Goal: Information Seeking & Learning: Learn about a topic

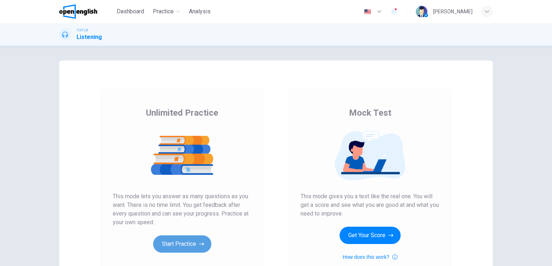
click at [185, 244] on button "Start Practice" at bounding box center [182, 244] width 58 height 17
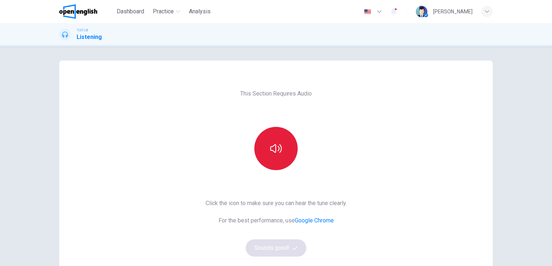
click at [282, 141] on button "button" at bounding box center [275, 148] width 43 height 43
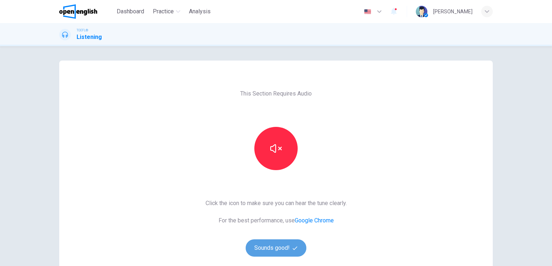
click at [272, 243] on button "Sounds good!" at bounding box center [276, 248] width 61 height 17
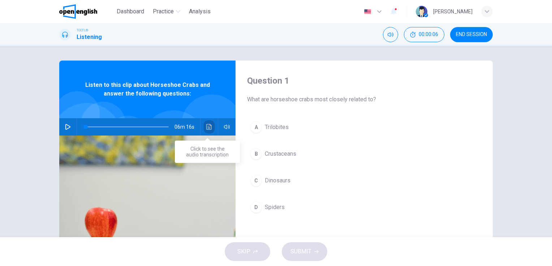
click at [206, 127] on icon "Click to see the audio transcription" at bounding box center [209, 127] width 6 height 6
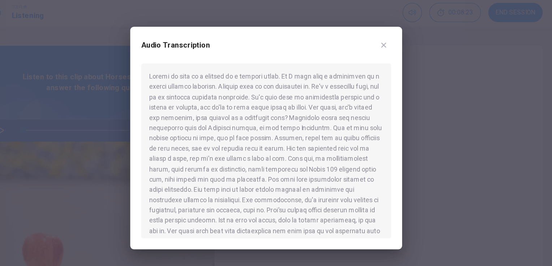
click at [396, 147] on div at bounding box center [276, 133] width 552 height 266
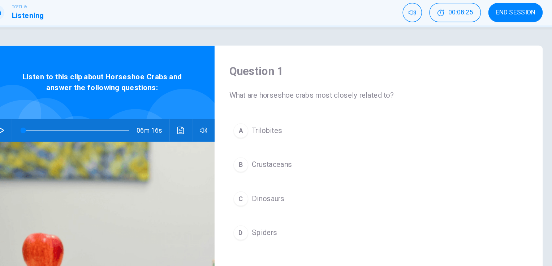
click at [208, 126] on icon "Click to see the audio transcription" at bounding box center [209, 127] width 6 height 6
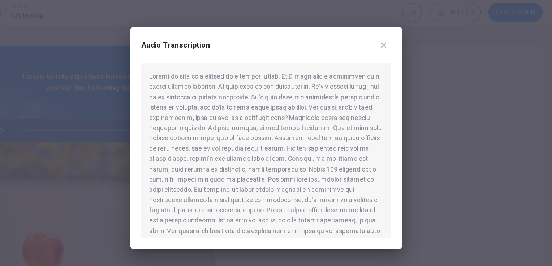
click at [90, 25] on div at bounding box center [276, 133] width 552 height 266
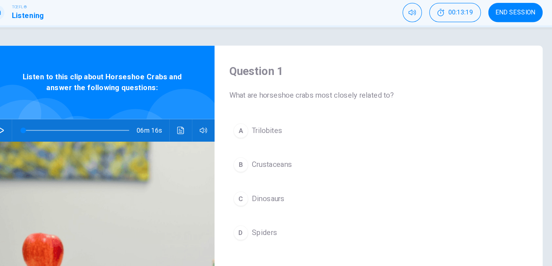
click at [210, 133] on button "Click to see the audio transcription" at bounding box center [209, 126] width 12 height 17
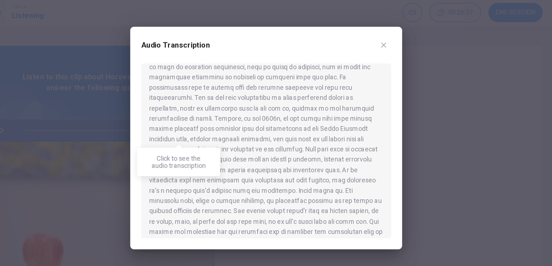
scroll to position [233, 0]
click at [146, 145] on div at bounding box center [276, 133] width 552 height 266
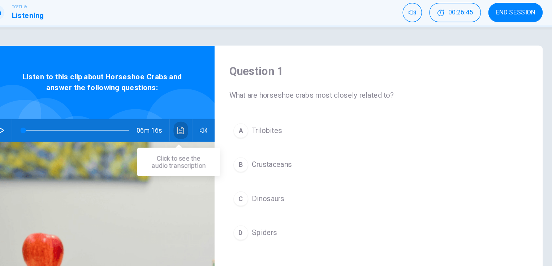
click at [205, 130] on button "Click to see the audio transcription" at bounding box center [209, 126] width 12 height 17
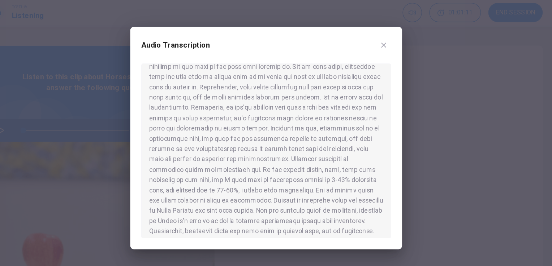
scroll to position [473, 0]
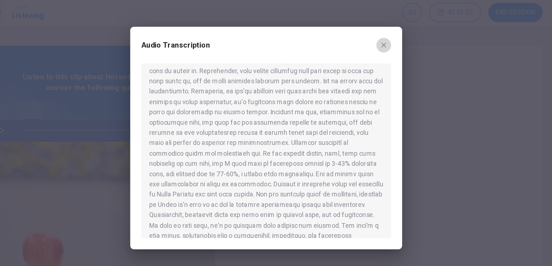
click at [367, 61] on icon "button" at bounding box center [368, 60] width 4 height 4
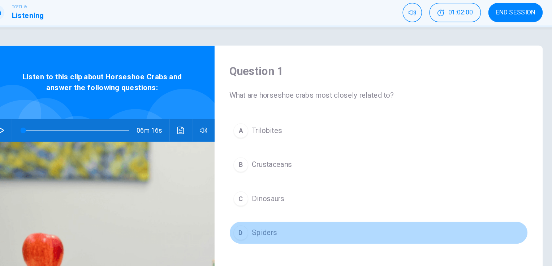
click at [269, 207] on span "Spiders" at bounding box center [275, 207] width 20 height 9
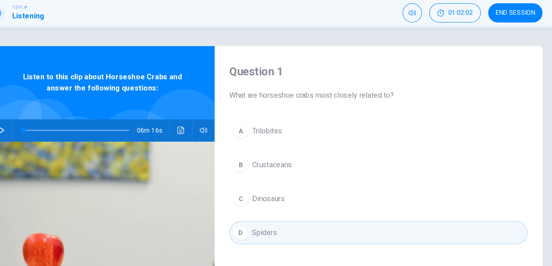
scroll to position [2, 0]
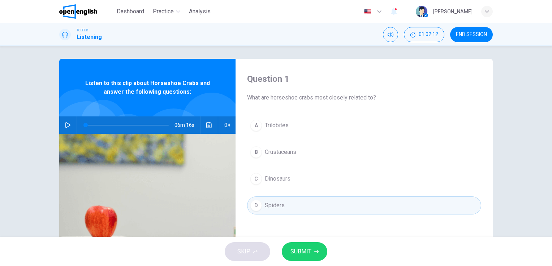
click at [309, 249] on span "SUBMIT" at bounding box center [300, 252] width 21 height 10
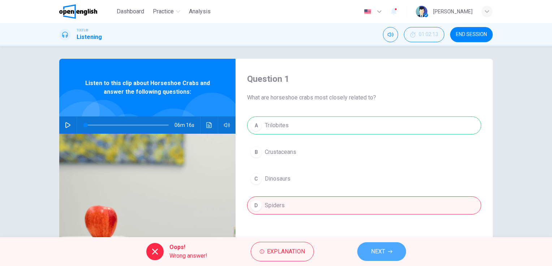
click at [377, 253] on span "NEXT" at bounding box center [378, 252] width 14 height 10
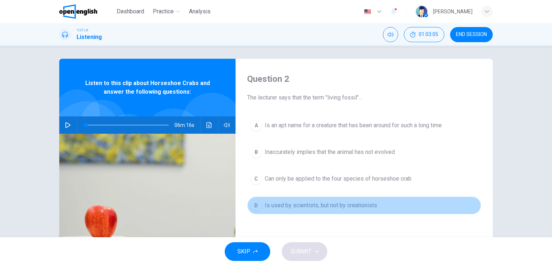
click at [300, 205] on span "Is used by scientists, but not by creationists" at bounding box center [321, 205] width 112 height 9
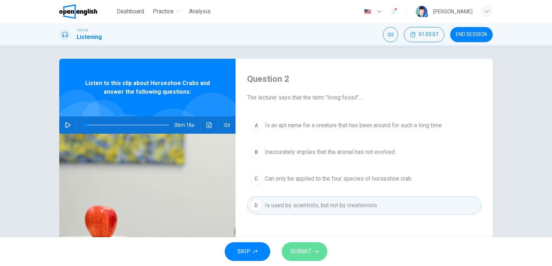
click at [308, 251] on span "SUBMIT" at bounding box center [300, 252] width 21 height 10
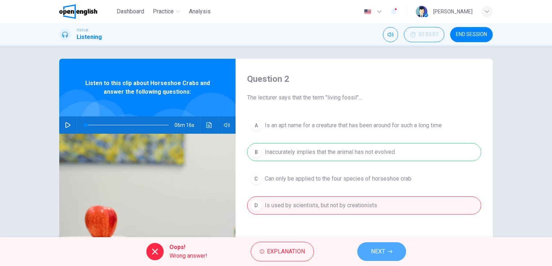
click at [390, 249] on button "NEXT" at bounding box center [381, 252] width 49 height 19
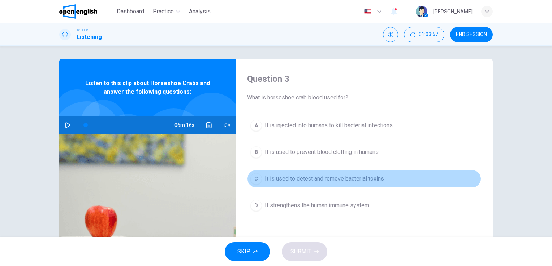
click at [284, 180] on span "It is used to detect and remove bacterial toxins" at bounding box center [324, 179] width 119 height 9
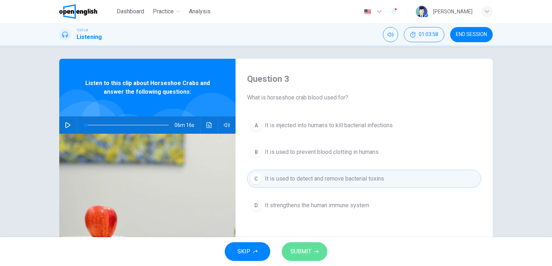
click at [296, 247] on span "SUBMIT" at bounding box center [300, 252] width 21 height 10
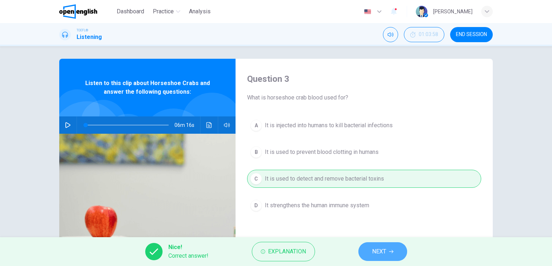
click at [380, 255] on span "NEXT" at bounding box center [379, 252] width 14 height 10
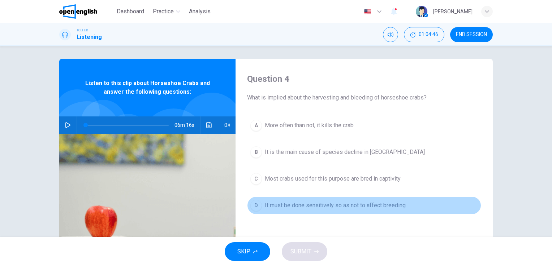
click at [284, 204] on span "It must be done sensitively so as not to affect breeding" at bounding box center [335, 205] width 141 height 9
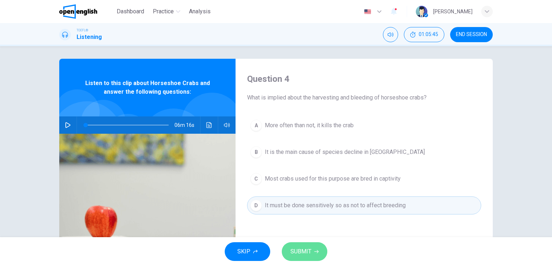
click at [314, 250] on icon "button" at bounding box center [316, 252] width 4 height 4
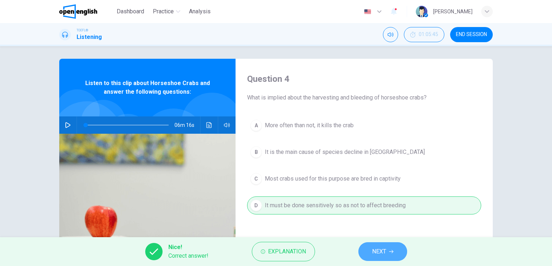
click at [399, 250] on button "NEXT" at bounding box center [382, 252] width 49 height 19
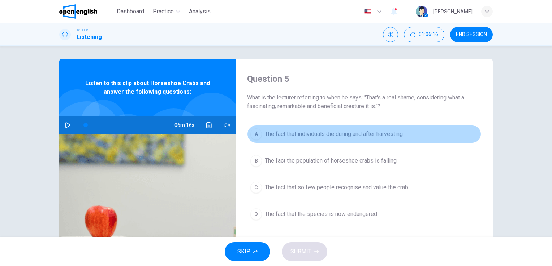
click at [300, 132] on span "The fact that individuals die during and after harvesting" at bounding box center [334, 134] width 138 height 9
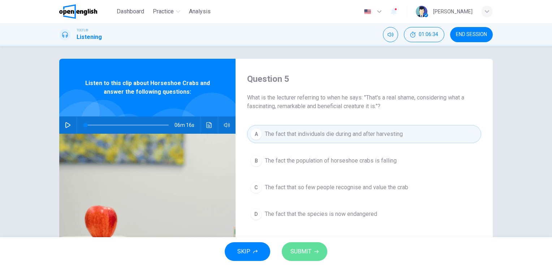
click at [309, 248] on span "SUBMIT" at bounding box center [300, 252] width 21 height 10
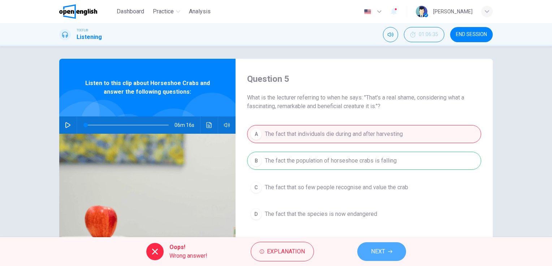
click at [384, 252] on span "NEXT" at bounding box center [378, 252] width 14 height 10
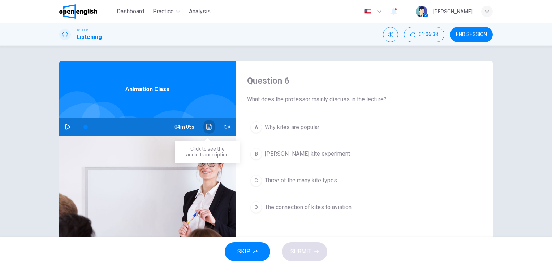
click at [210, 127] on icon "Click to see the audio transcription" at bounding box center [209, 127] width 6 height 6
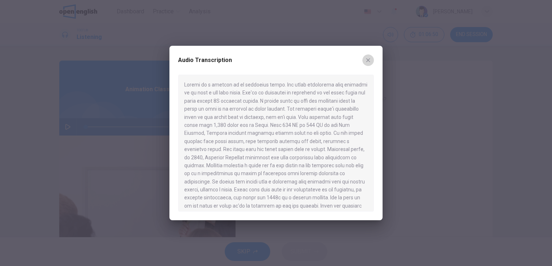
click at [367, 58] on icon "button" at bounding box center [368, 60] width 6 height 6
